Goal: Obtain resource: Obtain resource

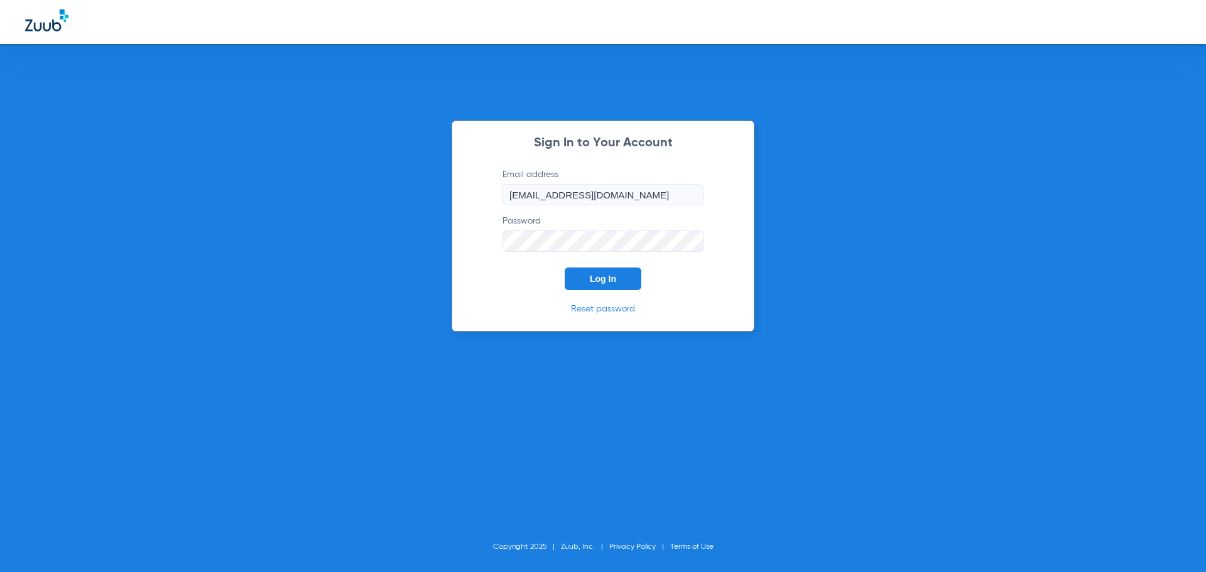
click at [594, 278] on span "Log In" at bounding box center [603, 279] width 26 height 10
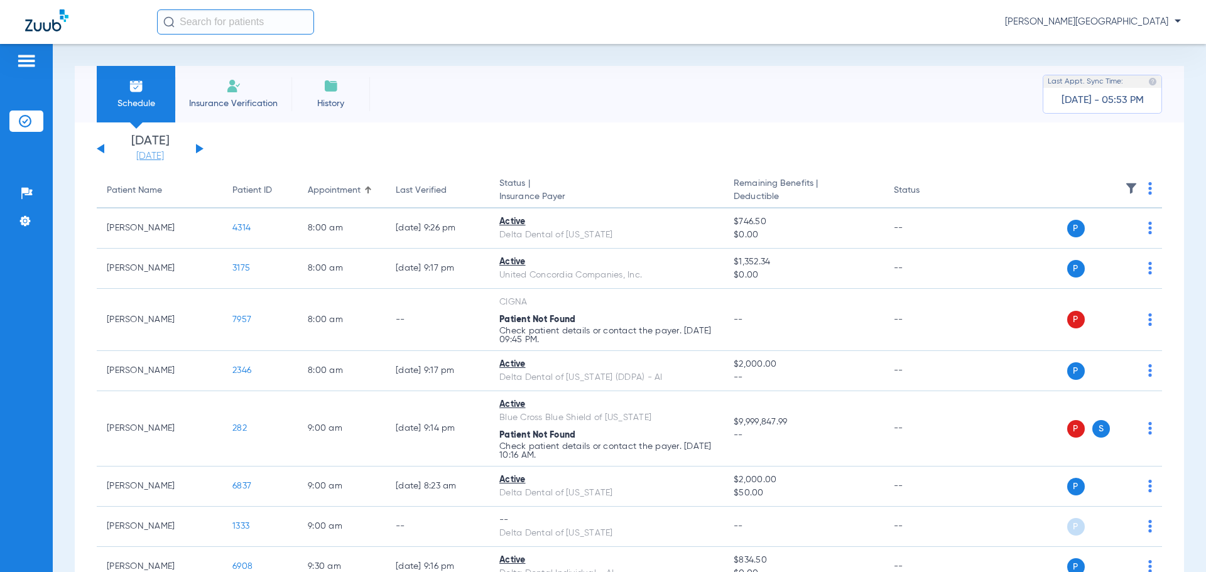
click at [151, 155] on link "[DATE]" at bounding box center [149, 156] width 75 height 13
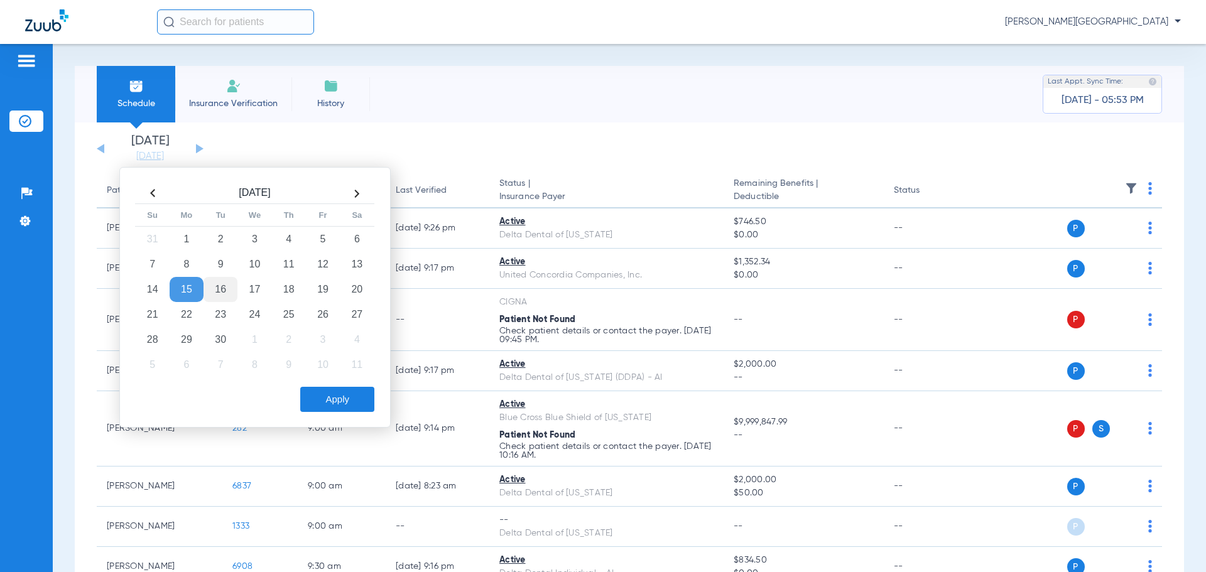
click at [219, 292] on td "16" at bounding box center [221, 289] width 34 height 25
click at [333, 395] on button "Apply" at bounding box center [337, 399] width 74 height 25
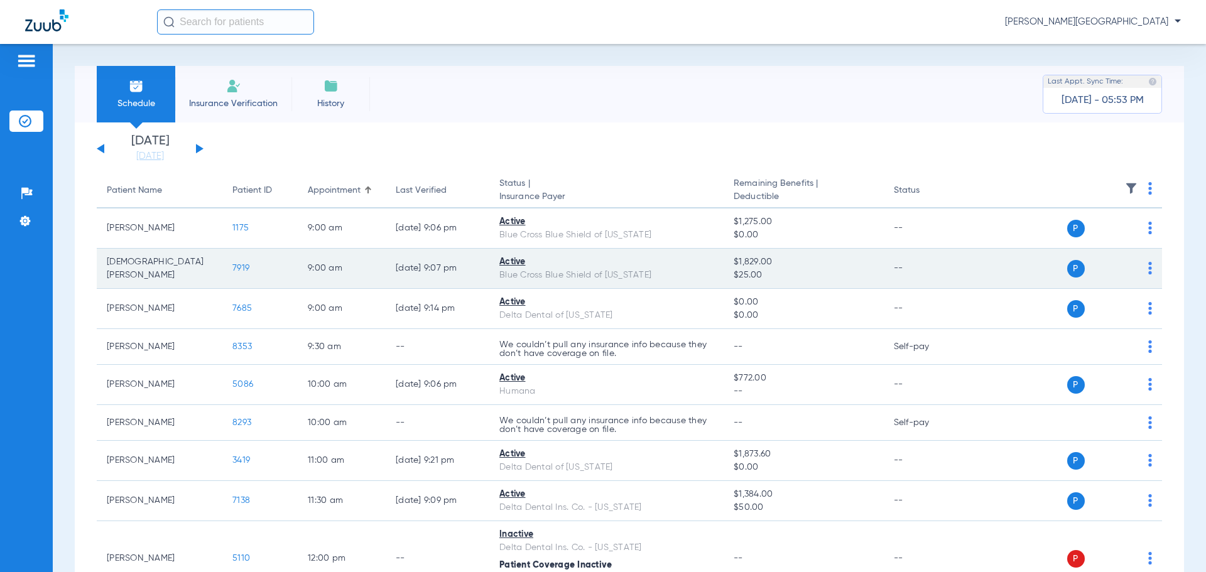
click at [243, 269] on span "7919" at bounding box center [240, 268] width 17 height 9
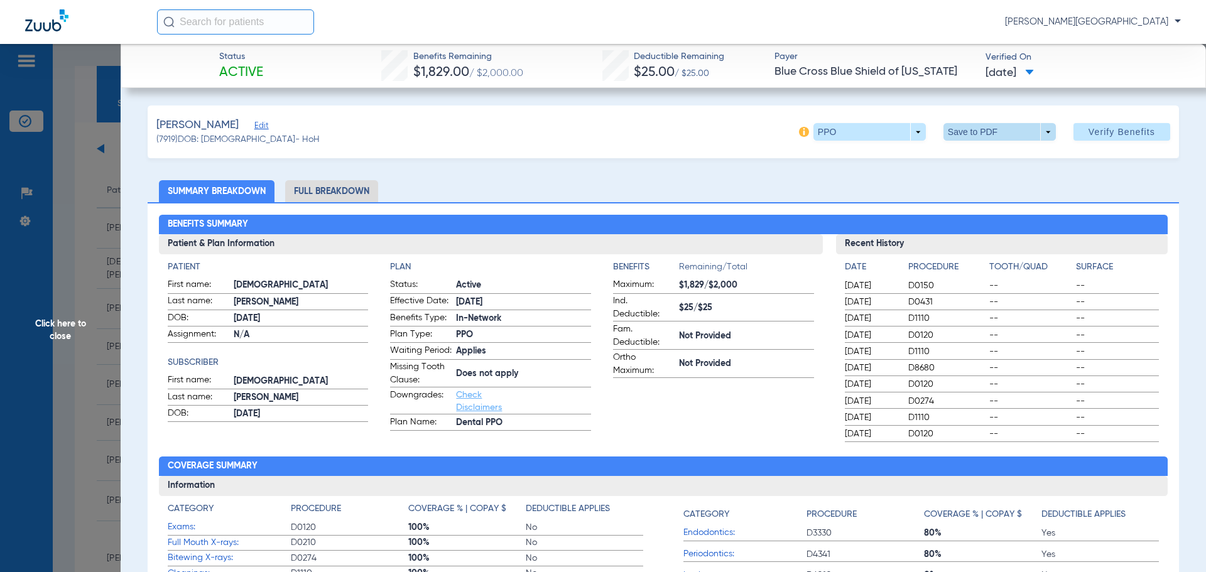
click at [1022, 128] on span at bounding box center [1000, 132] width 112 height 18
click at [986, 156] on span "Save to PDF" at bounding box center [995, 157] width 50 height 9
click at [55, 334] on span "Click here to close" at bounding box center [60, 330] width 121 height 572
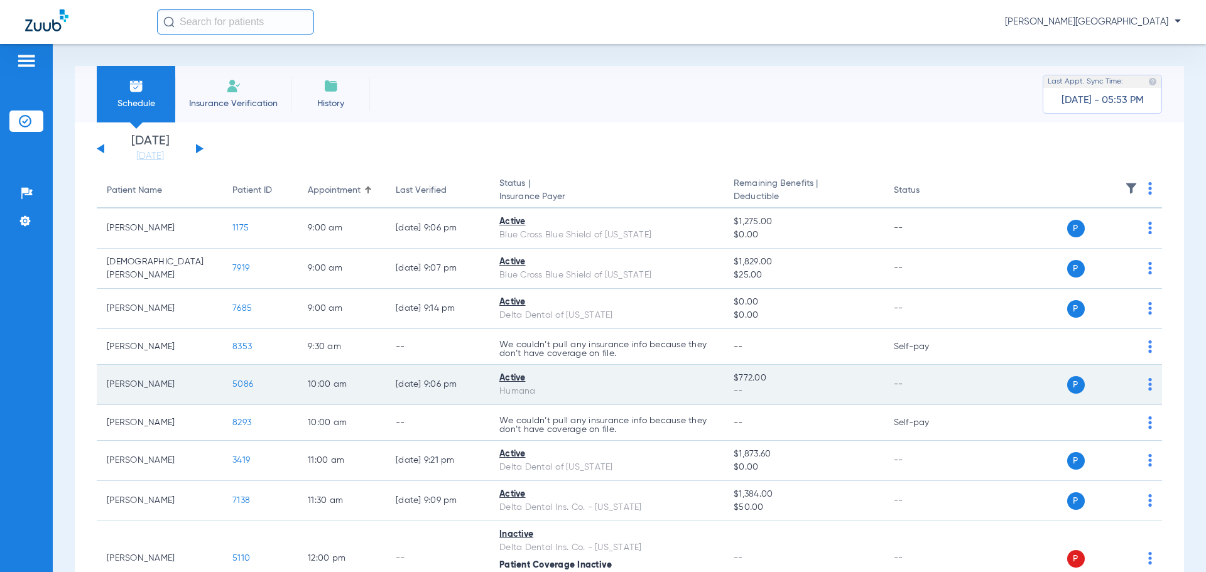
click at [246, 383] on span "5086" at bounding box center [242, 384] width 21 height 9
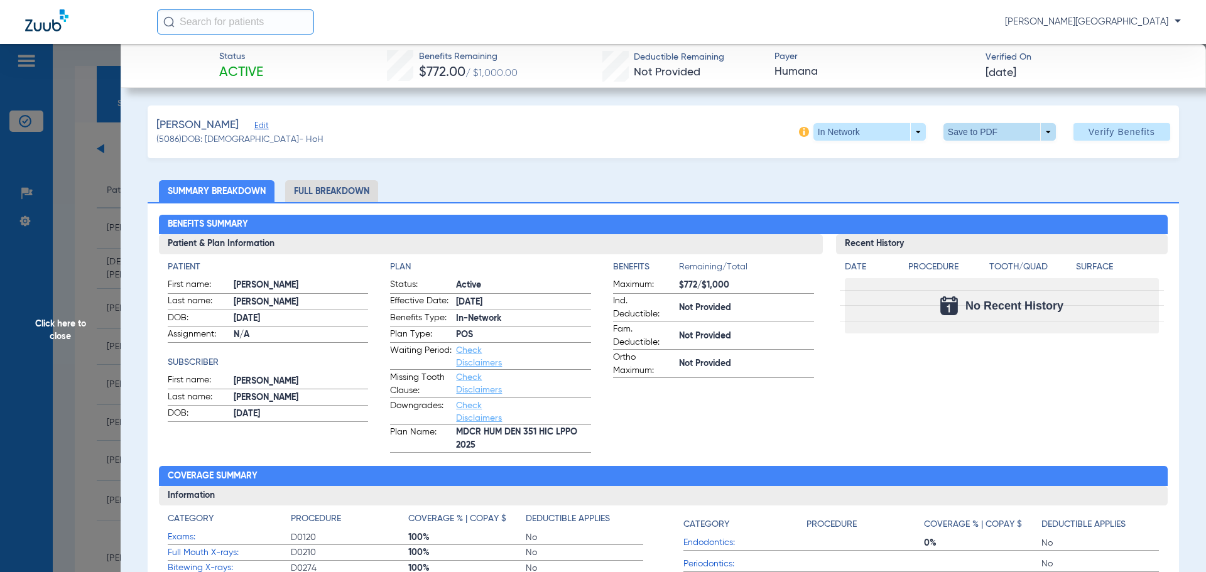
click at [985, 137] on span at bounding box center [1000, 132] width 30 height 30
click at [976, 158] on span "Save to PDF" at bounding box center [995, 157] width 50 height 9
click at [66, 327] on span "Click here to close" at bounding box center [60, 330] width 121 height 572
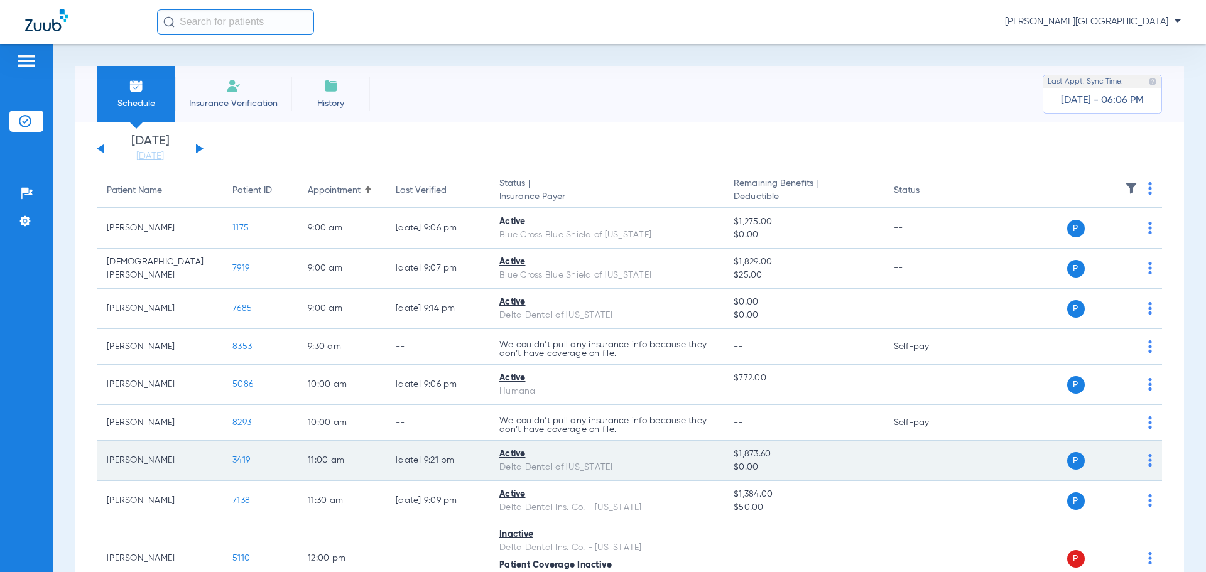
click at [249, 461] on span "3419" at bounding box center [241, 460] width 18 height 9
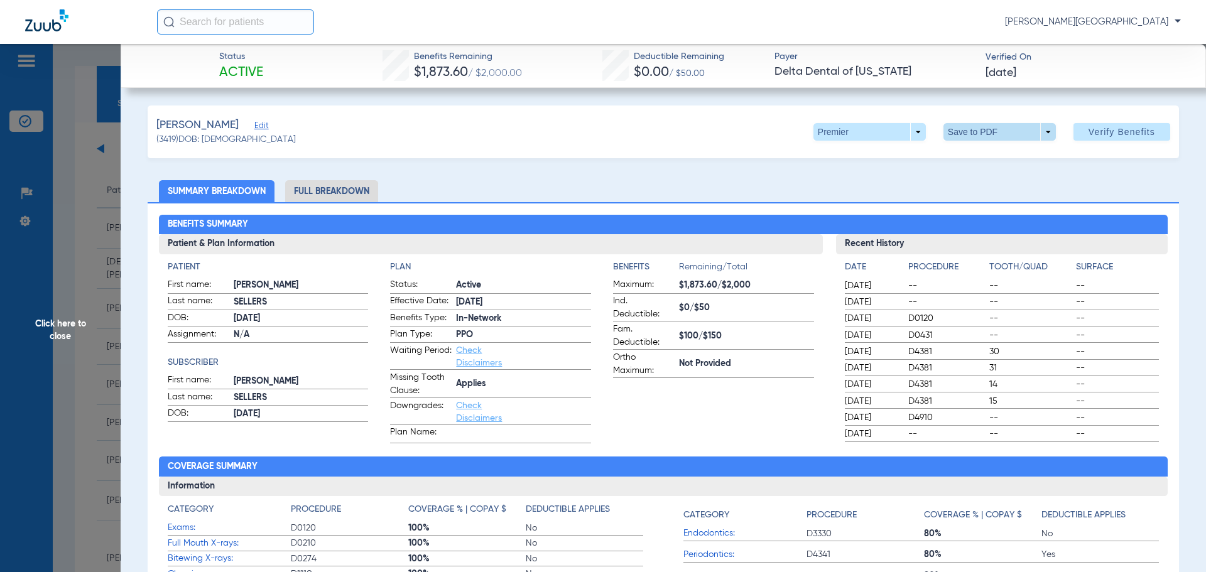
click at [994, 129] on span at bounding box center [1000, 132] width 30 height 30
click at [986, 156] on span "Save to PDF" at bounding box center [995, 157] width 50 height 9
click at [53, 320] on span "Click here to close" at bounding box center [60, 330] width 121 height 572
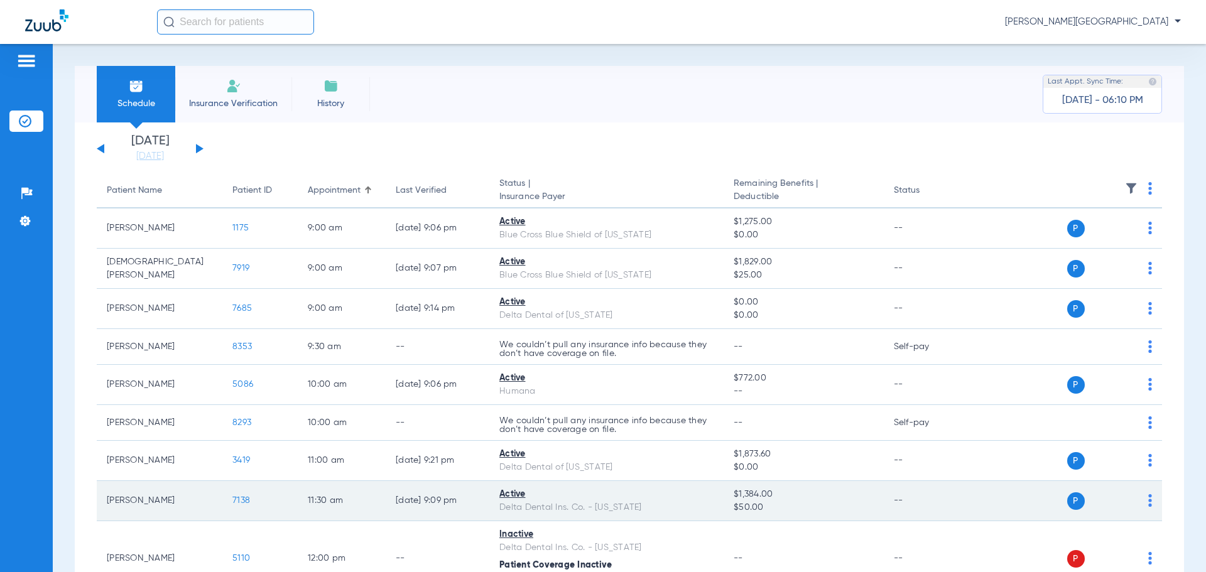
click at [239, 503] on span "7138" at bounding box center [241, 500] width 18 height 9
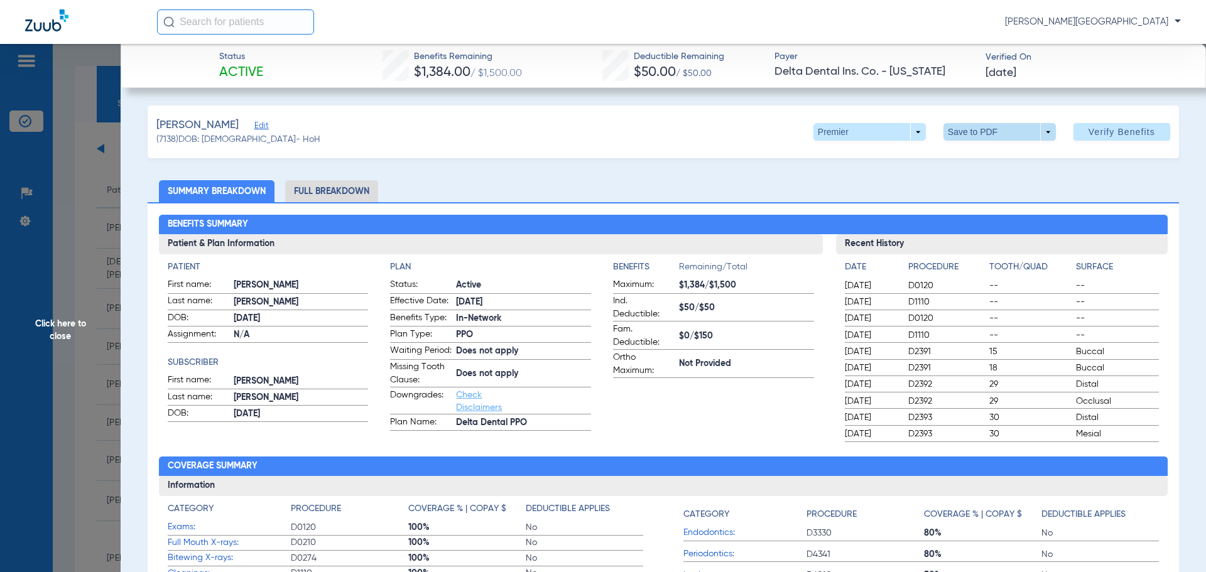
click at [950, 132] on span at bounding box center [1000, 132] width 112 height 18
click at [980, 156] on span "Save to PDF" at bounding box center [995, 157] width 50 height 9
click at [72, 290] on span "Click here to close" at bounding box center [60, 330] width 121 height 572
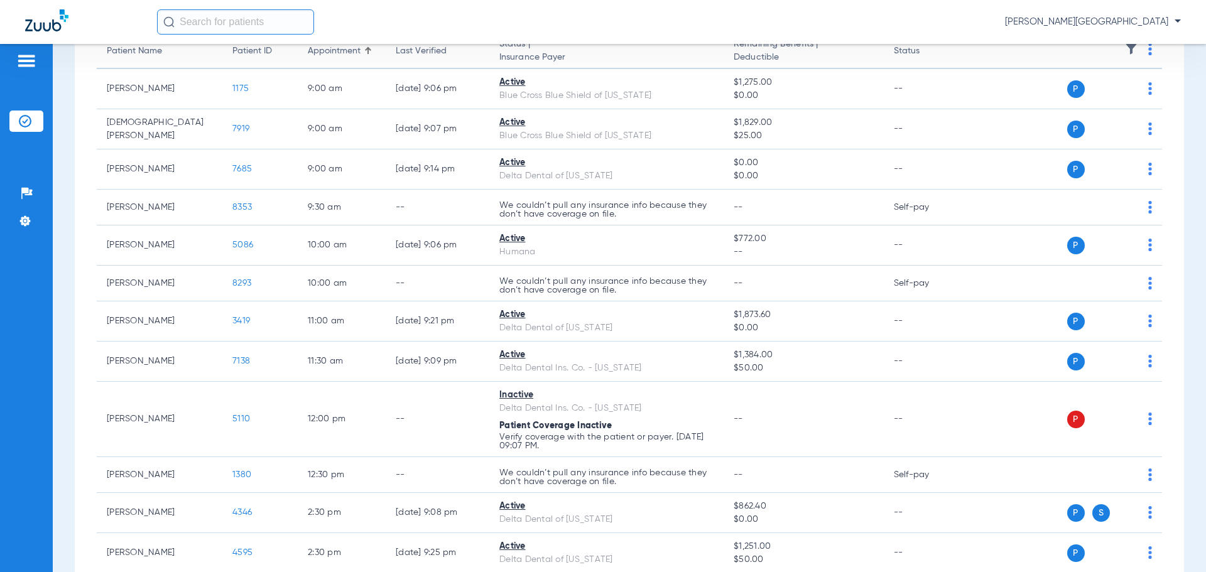
scroll to position [141, 0]
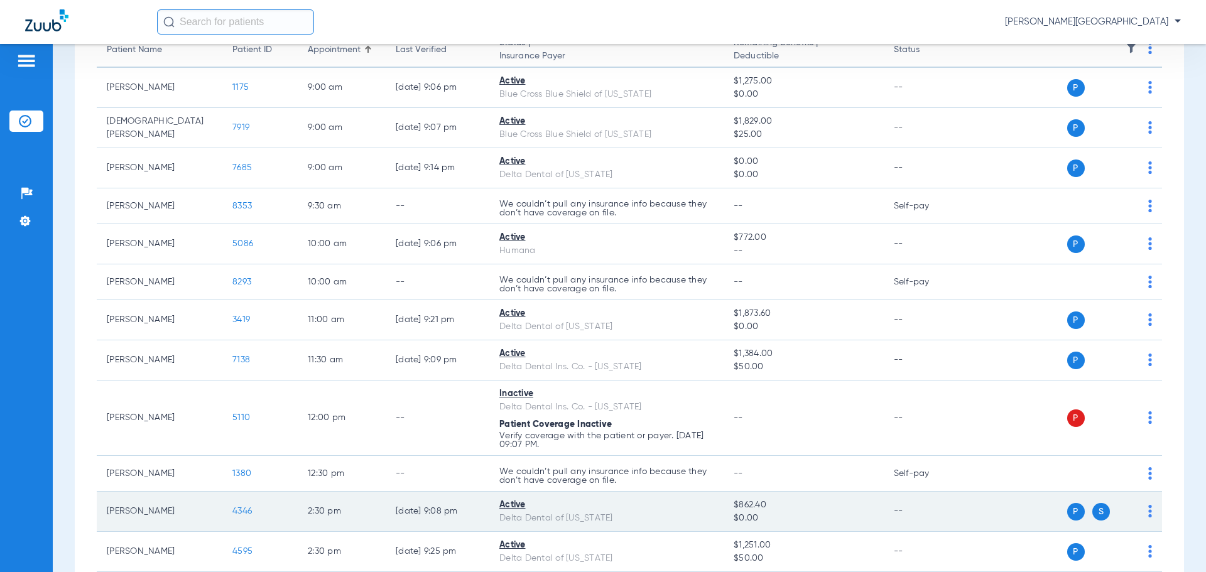
click at [245, 511] on span "4346" at bounding box center [241, 511] width 19 height 9
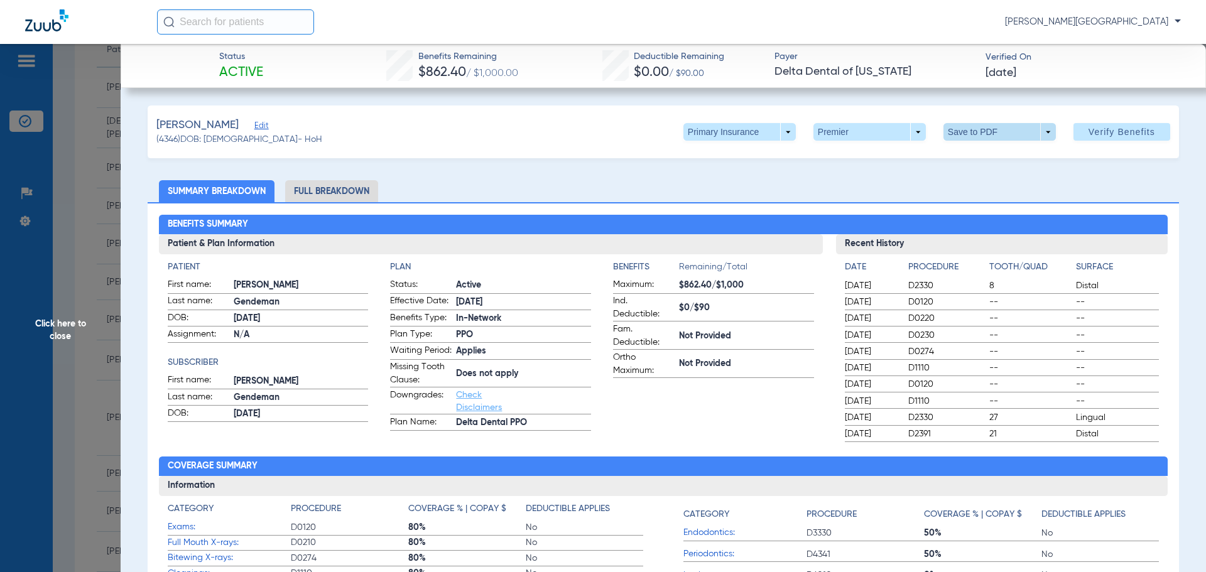
click at [990, 134] on span at bounding box center [1000, 132] width 30 height 30
click at [985, 155] on span "Save to PDF" at bounding box center [995, 157] width 50 height 9
click at [45, 318] on span "Click here to close" at bounding box center [60, 330] width 121 height 572
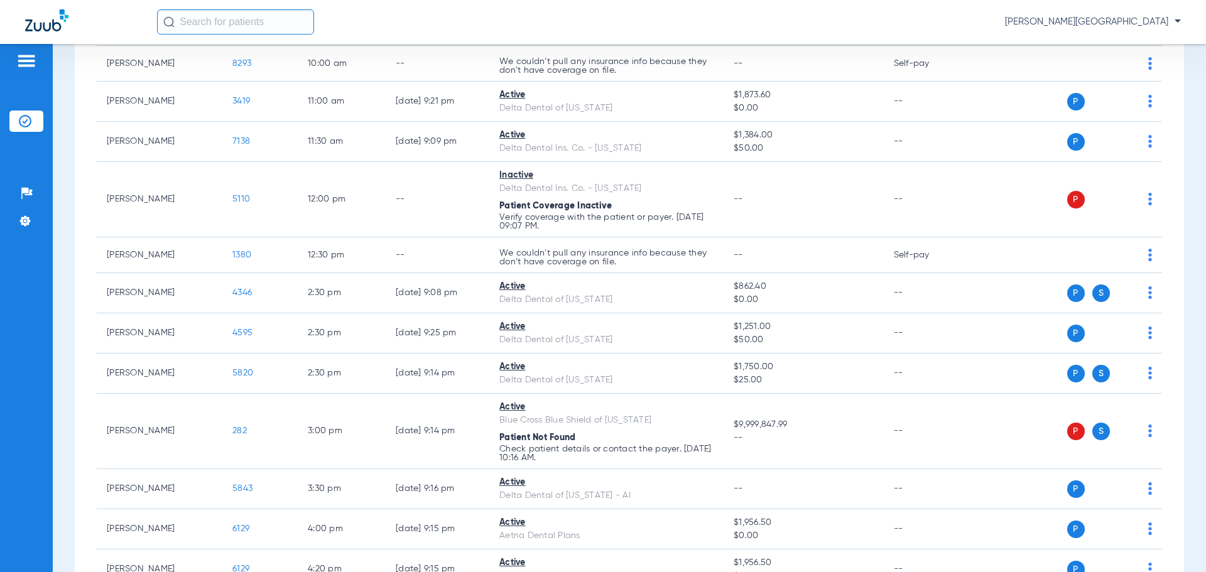
scroll to position [361, 0]
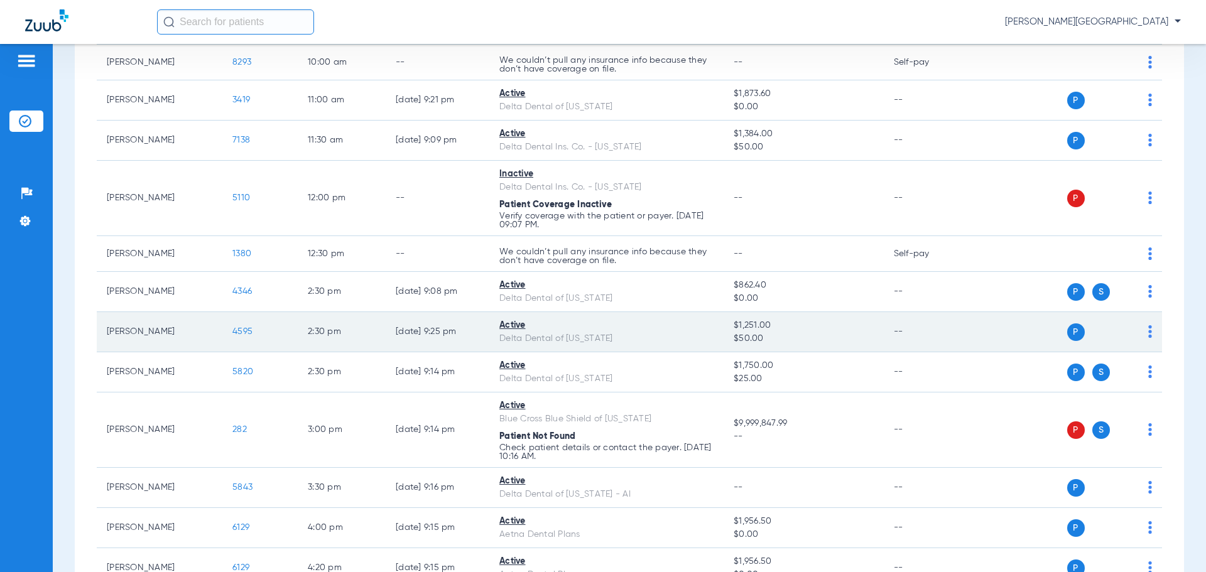
click at [244, 332] on span "4595" at bounding box center [242, 331] width 20 height 9
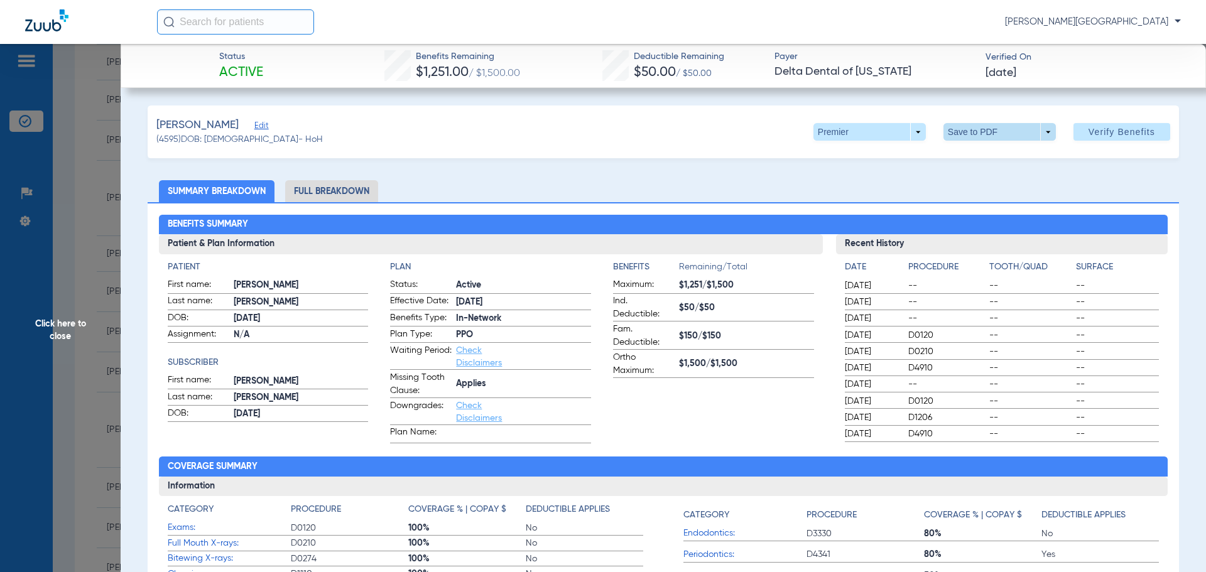
click at [964, 127] on span at bounding box center [1000, 132] width 112 height 18
click at [973, 160] on span "Save to PDF" at bounding box center [995, 157] width 50 height 9
click at [83, 238] on span "Click here to close" at bounding box center [60, 330] width 121 height 572
